Goal: Information Seeking & Learning: Find specific fact

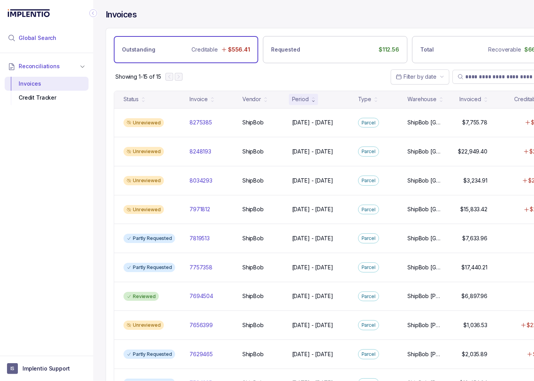
click at [49, 43] on li "Global Search" at bounding box center [47, 37] width 84 height 17
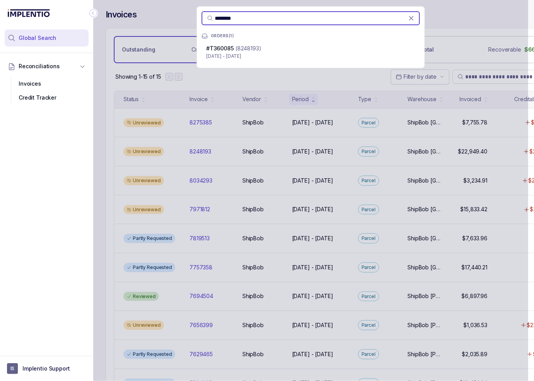
type input "********"
click at [262, 57] on p "[DATE] - [DATE]" at bounding box center [310, 56] width 209 height 8
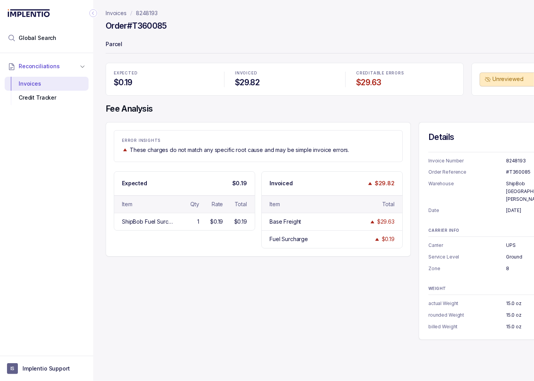
click at [94, 12] on icon "Collapse Icon" at bounding box center [93, 13] width 8 height 8
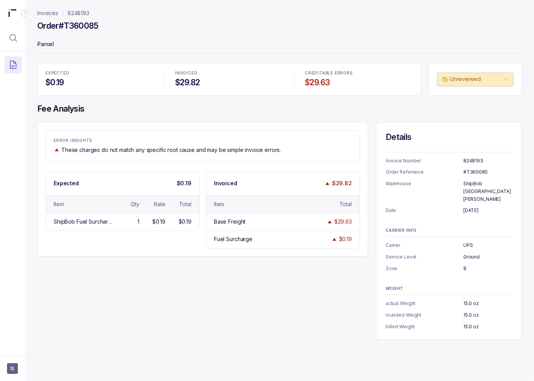
click at [385, 117] on div "EXPECTED $0.19 INVOICED $29.82 CREDITABLE ERRORS $29.63 Unreviewed Fee Analysis…" at bounding box center [279, 201] width 484 height 277
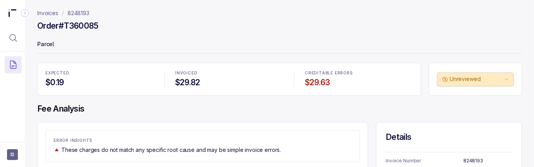
click at [272, 77] on h4 "$29.82" at bounding box center [229, 82] width 108 height 11
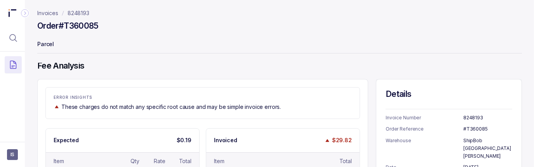
scroll to position [78, 0]
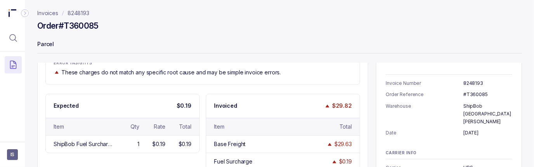
click at [203, 89] on div "ERROR INSIGHTS These charges do not match any specific root cause and may be si…" at bounding box center [202, 112] width 331 height 135
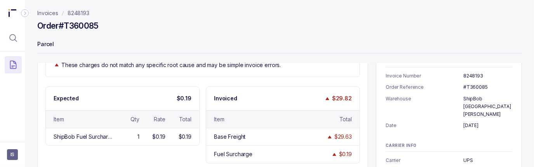
scroll to position [86, 0]
click at [214, 40] on p "Parcel" at bounding box center [279, 45] width 484 height 16
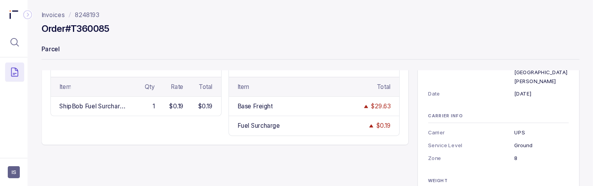
scroll to position [114, 0]
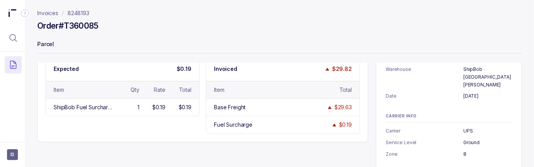
click at [382, 139] on div "Details Invoice Number 8248193 Order Reference #T360085 Warehouse ShipBob [GEOG…" at bounding box center [449, 117] width 146 height 218
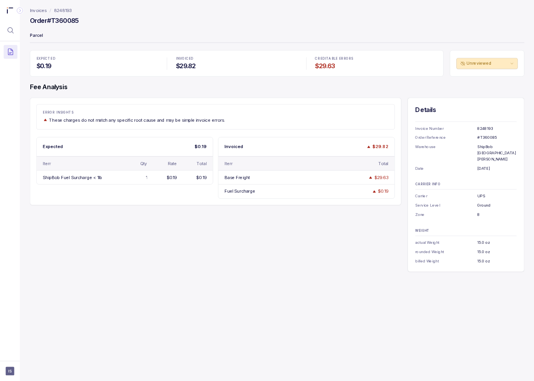
scroll to position [0, 0]
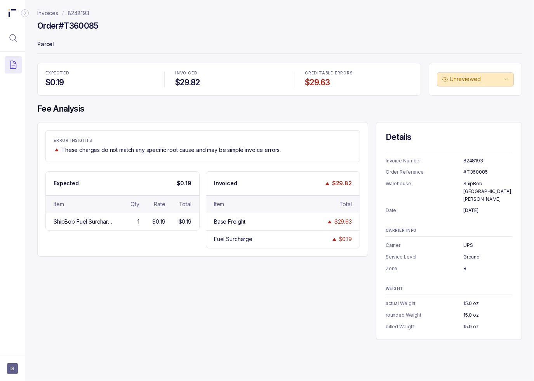
click at [137, 19] on header "Invoices 8248193 Order #T360085 Parcel" at bounding box center [279, 31] width 484 height 63
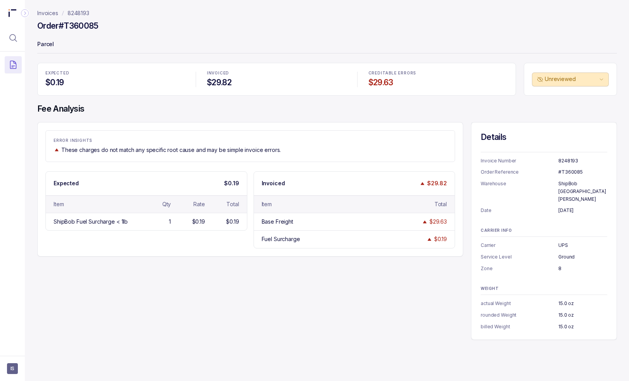
click at [78, 276] on div "ERROR INSIGHTS These charges do not match any specific root cause and may be si…" at bounding box center [326, 231] width 579 height 218
click at [83, 270] on div "ERROR INSIGHTS These charges do not match any specific root cause and may be si…" at bounding box center [326, 231] width 579 height 218
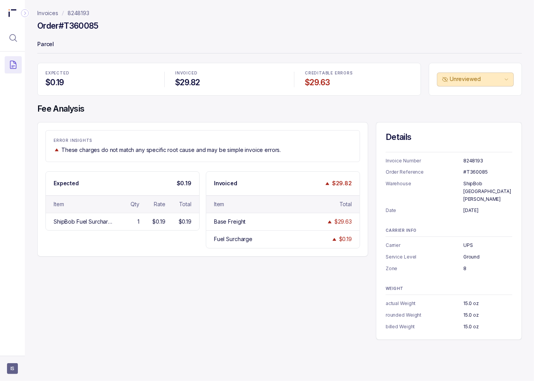
click at [3, 372] on aside "IS" at bounding box center [12, 368] width 25 height 25
click at [16, 364] on span "IS" at bounding box center [12, 369] width 11 height 11
click at [19, 352] on p "Logout" at bounding box center [51, 352] width 64 height 8
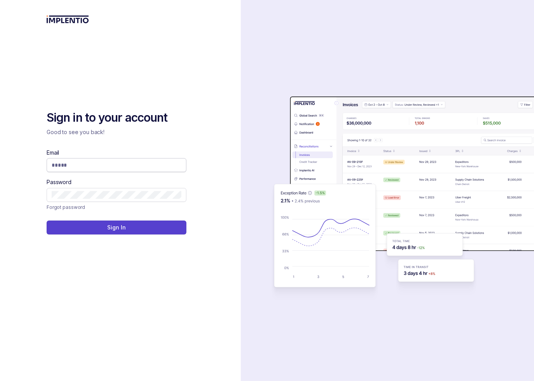
click at [147, 166] on input "Email" at bounding box center [117, 165] width 130 height 8
type input "**********"
